Goal: Information Seeking & Learning: Learn about a topic

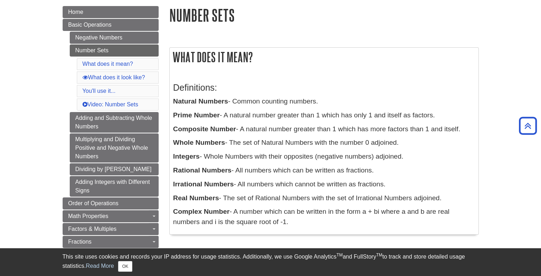
scroll to position [83, 0]
click at [401, 129] on p "Composite Number - A natural number greater than 1 which has more factors than …" at bounding box center [324, 129] width 302 height 10
click at [290, 138] on div "Definitions: Natural Numbers - Common counting numbers. Prime Number - A natura…" at bounding box center [324, 152] width 302 height 155
click at [184, 144] on b "Whole Numbers" at bounding box center [199, 142] width 52 height 7
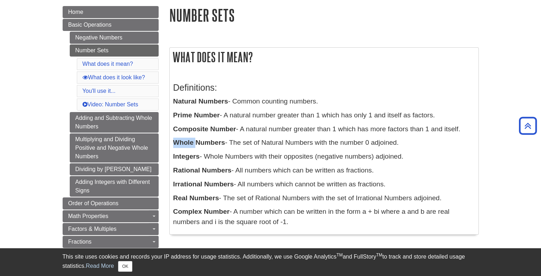
click at [184, 144] on b "Whole Numbers" at bounding box center [199, 142] width 52 height 7
click at [181, 144] on b "Whole Numbers" at bounding box center [199, 142] width 52 height 7
drag, startPoint x: 175, startPoint y: 144, endPoint x: 226, endPoint y: 142, distance: 51.6
click at [226, 142] on p "Whole Numbers - The set of Natural Numbers with the number 0 adjoined." at bounding box center [324, 143] width 302 height 10
click at [218, 143] on b "Whole Numbers" at bounding box center [199, 142] width 52 height 7
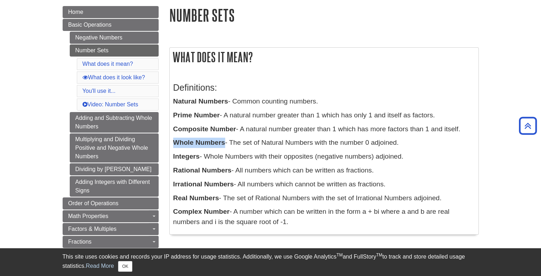
drag, startPoint x: 225, startPoint y: 143, endPoint x: 175, endPoint y: 140, distance: 49.5
click at [175, 140] on p "Whole Numbers - The set of Natural Numbers with the number 0 adjoined." at bounding box center [324, 143] width 302 height 10
click at [276, 127] on p "Composite Number - A natural number greater than 1 which has more factors than …" at bounding box center [324, 129] width 302 height 10
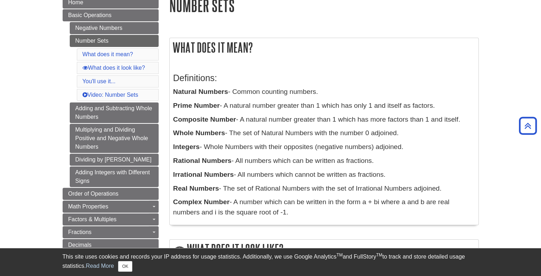
scroll to position [92, 0]
drag, startPoint x: 174, startPoint y: 161, endPoint x: 231, endPoint y: 161, distance: 56.6
click at [231, 161] on b "Rational Numbers" at bounding box center [202, 160] width 58 height 7
click at [215, 162] on b "Rational Numbers" at bounding box center [202, 160] width 58 height 7
drag, startPoint x: 232, startPoint y: 162, endPoint x: 174, endPoint y: 161, distance: 57.3
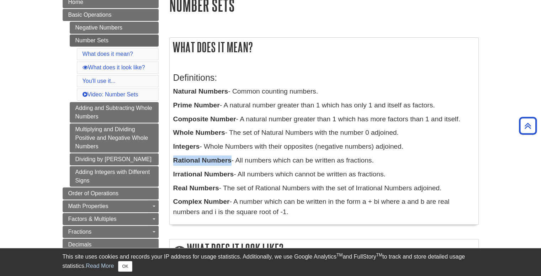
click at [174, 161] on p "Rational Numbers - All numbers which can be written as fractions." at bounding box center [324, 160] width 302 height 10
click at [233, 90] on p "Natural Numbers - Common counting numbers." at bounding box center [324, 91] width 302 height 10
drag, startPoint x: 218, startPoint y: 189, endPoint x: 173, endPoint y: 189, distance: 45.2
click at [173, 189] on b "Real Numbers" at bounding box center [196, 187] width 46 height 7
click at [318, 128] on p "Whole Numbers - The set of Natural Numbers with the number 0 adjoined." at bounding box center [324, 133] width 302 height 10
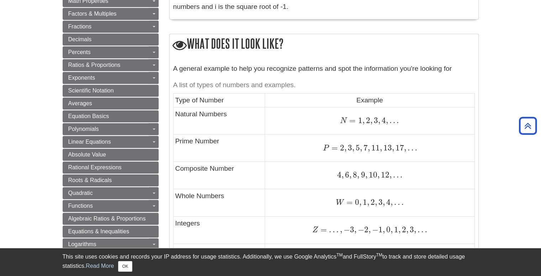
scroll to position [329, 0]
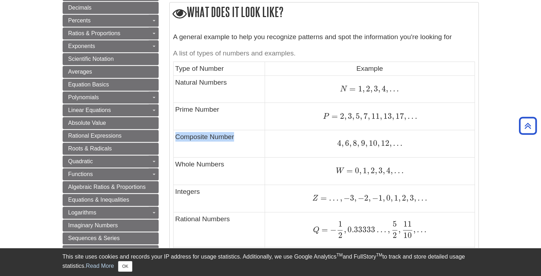
drag, startPoint x: 176, startPoint y: 138, endPoint x: 242, endPoint y: 141, distance: 65.9
click at [242, 141] on td "Composite Number" at bounding box center [219, 143] width 92 height 27
click at [270, 99] on td "N = 1 , 2 , 3 , 4 , . . . N = 1 , 2 , 3 , 4 , . . ." at bounding box center [370, 88] width 210 height 27
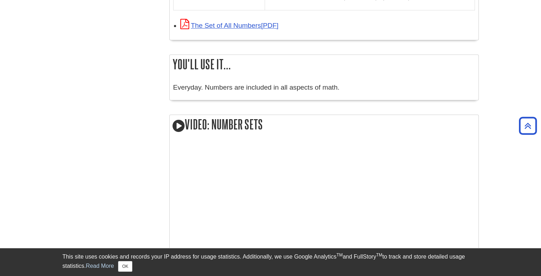
scroll to position [804, 0]
